Goal: Task Accomplishment & Management: Manage account settings

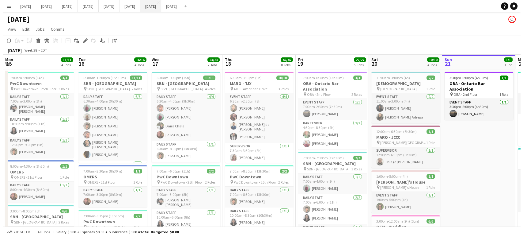
scroll to position [0, 167]
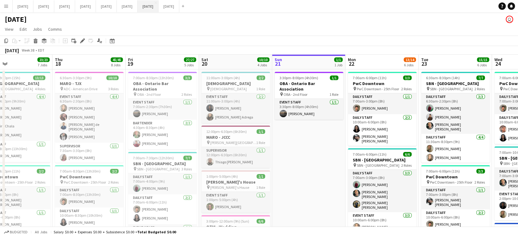
click at [158, 4] on button "[DATE] Close" at bounding box center [148, 6] width 21 height 12
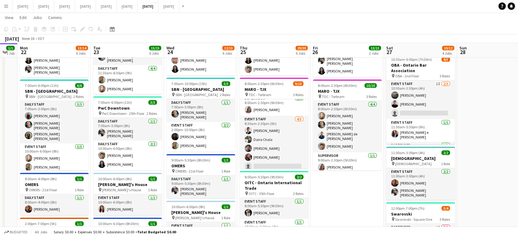
scroll to position [0, 267]
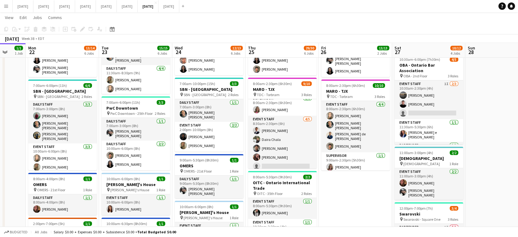
drag, startPoint x: 482, startPoint y: 195, endPoint x: 361, endPoint y: 200, distance: 121.5
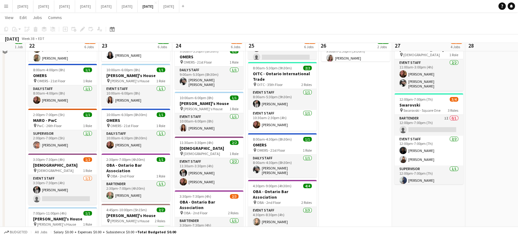
scroll to position [170, 0]
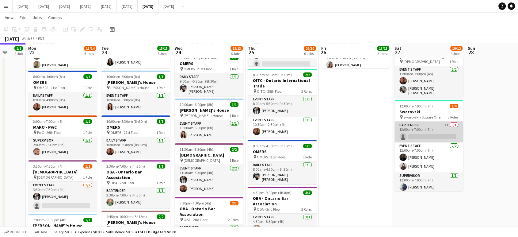
click at [416, 123] on app-card-role "Bartender 1I 0/1 12:00pm-7:00pm (7h) single-neutral-actions" at bounding box center [428, 131] width 69 height 21
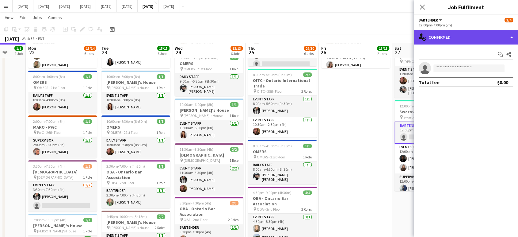
click at [511, 38] on div "single-neutral-actions-check-2 Confirmed" at bounding box center [466, 37] width 104 height 15
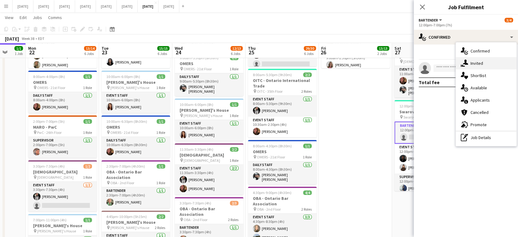
click at [501, 63] on div "single-neutral-actions-share-1 Invited" at bounding box center [486, 63] width 61 height 12
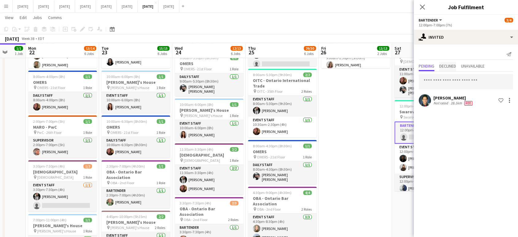
click at [455, 67] on span "Declined" at bounding box center [447, 66] width 17 height 4
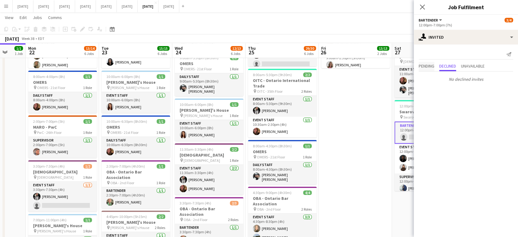
click at [428, 68] on span "Pending" at bounding box center [427, 66] width 16 height 4
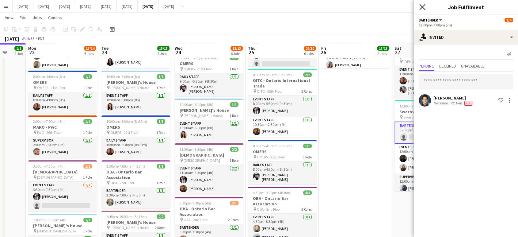
click at [419, 7] on icon "Close pop-in" at bounding box center [422, 7] width 6 height 6
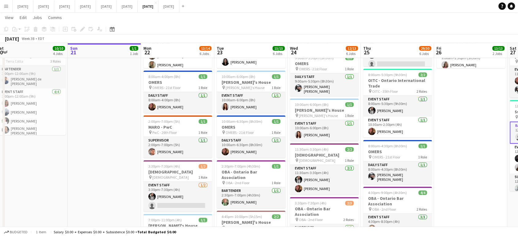
scroll to position [0, 151]
drag, startPoint x: 9, startPoint y: 142, endPoint x: 125, endPoint y: 172, distance: 120.1
click at [125, 172] on app-calendar-viewport "Thu 18 45/45 8 Jobs Fri 19 27/27 5 Jobs Sat 20 10/10 4 Jobs Sun 21 1/1 1 Job Mo…" at bounding box center [259, 196] width 518 height 685
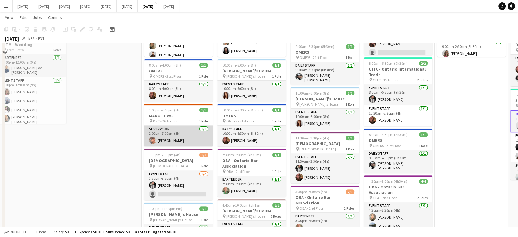
scroll to position [238, 0]
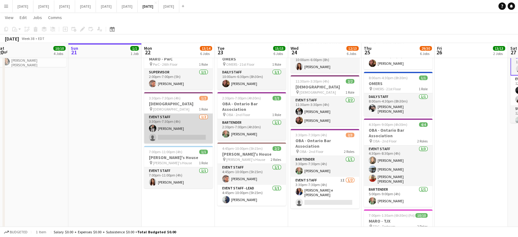
click at [193, 124] on app-card-role "Event Staff [DATE] 3:30pm-7:30pm (4h) [PERSON_NAME] single-neutral-actions" at bounding box center [178, 128] width 69 height 30
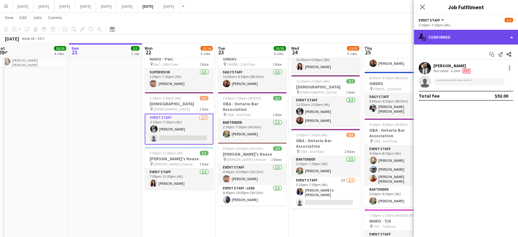
click at [515, 36] on div "single-neutral-actions-check-2 Confirmed" at bounding box center [466, 37] width 104 height 15
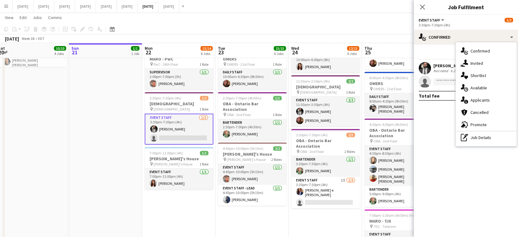
click at [486, 62] on div "single-neutral-actions-share-1 Invited" at bounding box center [486, 63] width 61 height 12
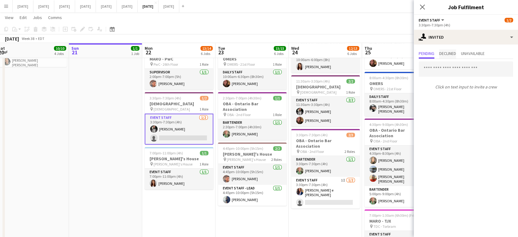
click at [456, 55] on span "Declined" at bounding box center [447, 53] width 17 height 4
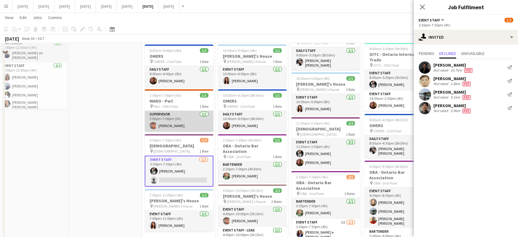
scroll to position [170, 0]
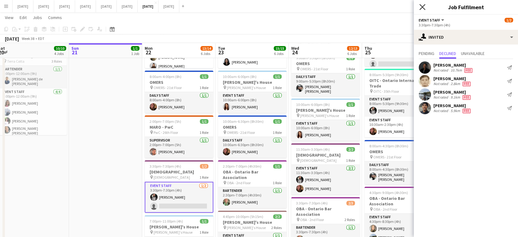
click at [424, 6] on icon "Close pop-in" at bounding box center [422, 7] width 6 height 6
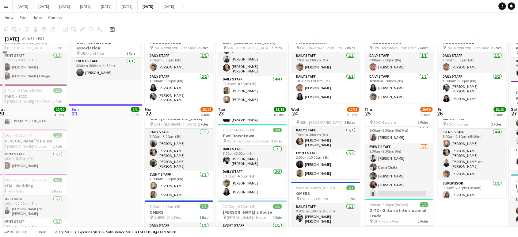
scroll to position [0, 0]
